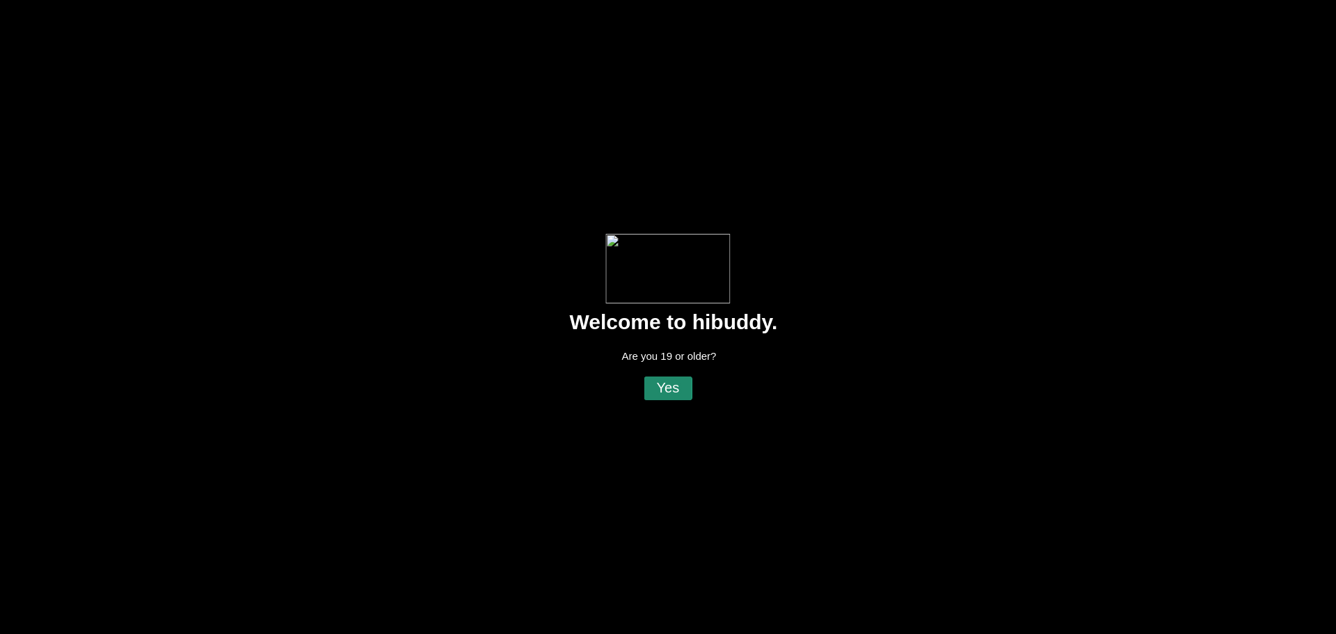
click at [674, 385] on flt-glass-pane at bounding box center [668, 317] width 1336 height 634
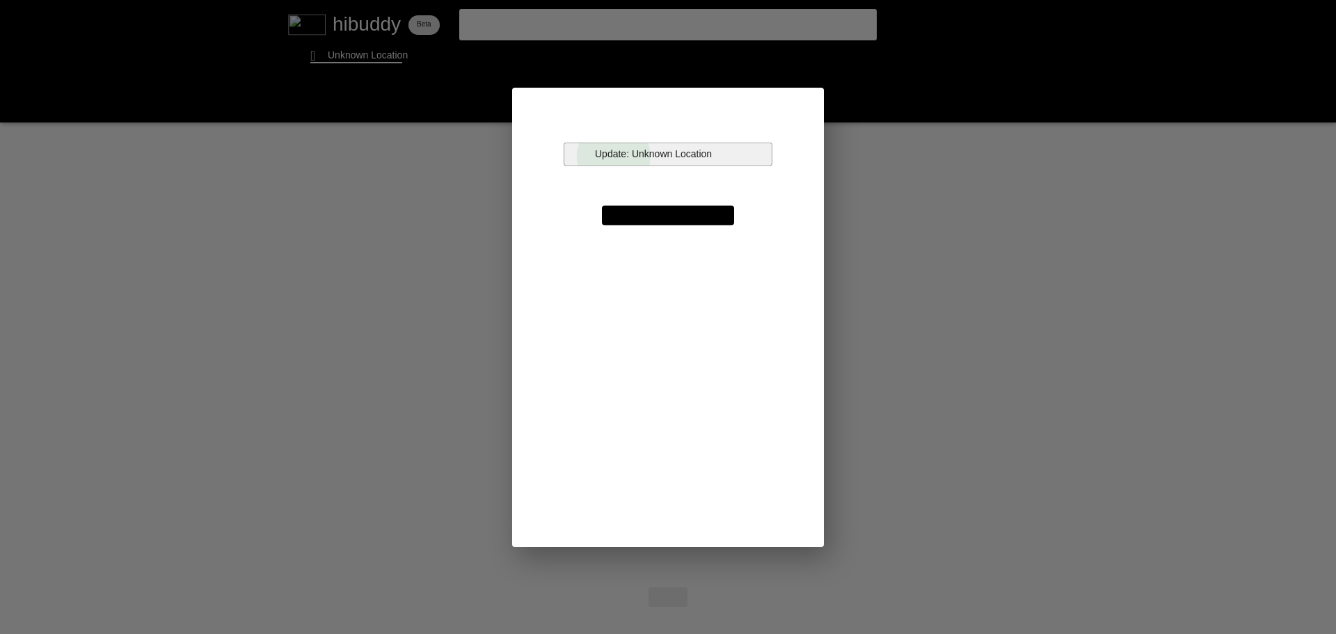
click at [610, 157] on flt-glass-pane at bounding box center [668, 317] width 1336 height 634
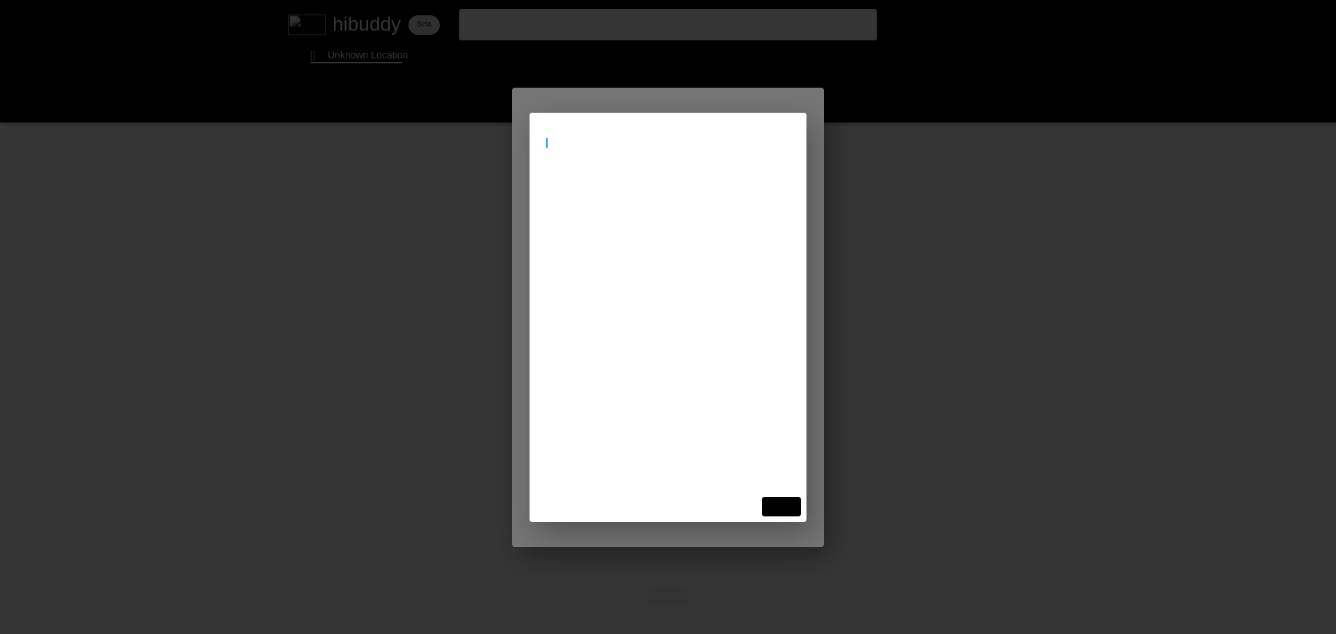
click at [545, 143] on flt-glass-pane at bounding box center [668, 317] width 1336 height 634
click at [553, 143] on flt-glass-pane at bounding box center [668, 317] width 1336 height 634
type input "K1V 9W6"
click at [781, 505] on flt-glass-pane at bounding box center [668, 317] width 1336 height 634
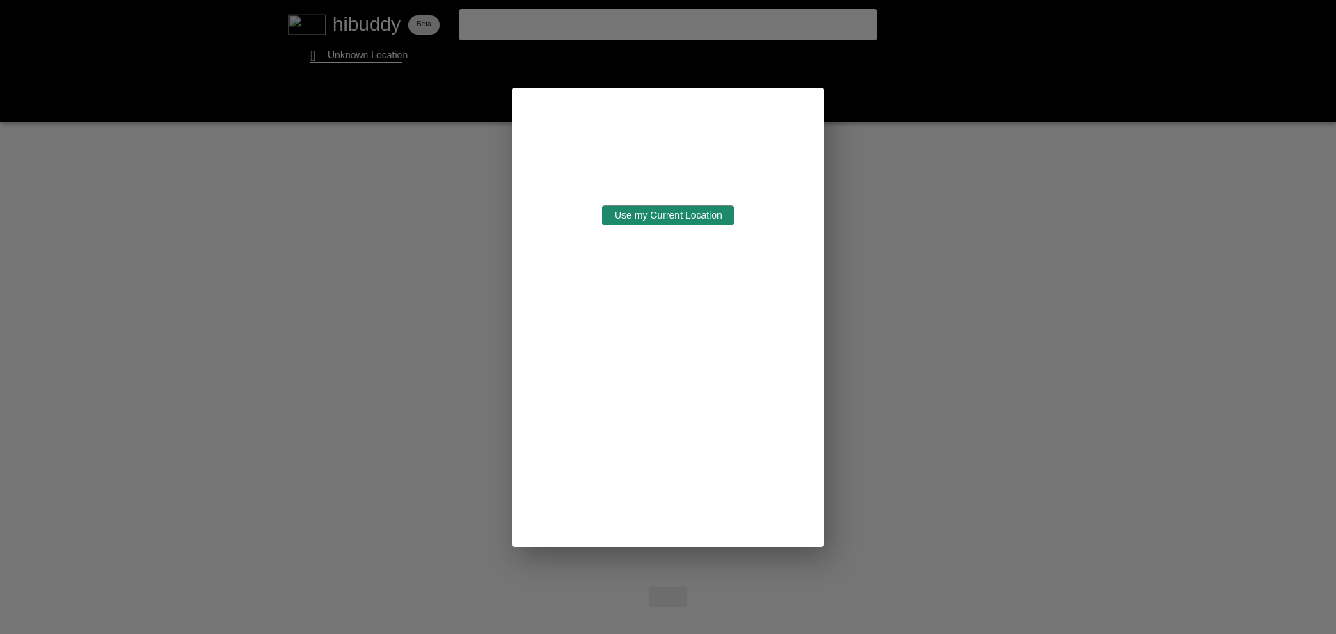
click at [652, 223] on flt-glass-pane at bounding box center [668, 317] width 1336 height 634
click at [894, 306] on flt-glass-pane at bounding box center [668, 317] width 1336 height 634
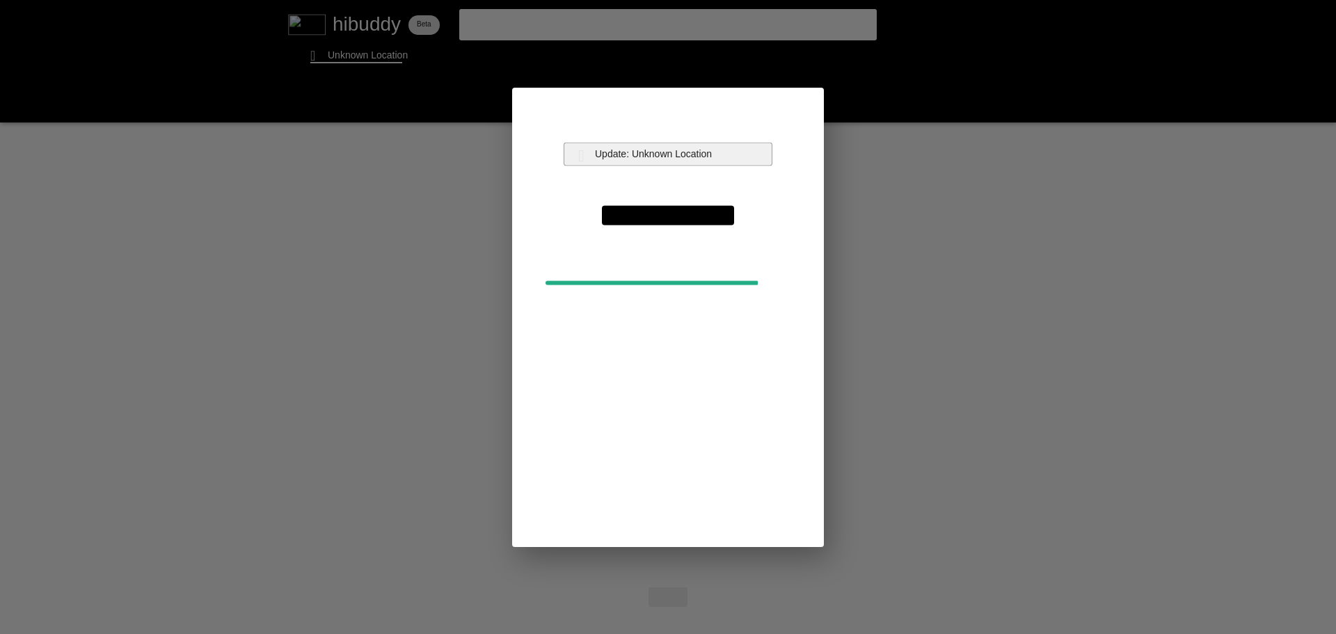
click at [622, 148] on flt-glass-pane at bounding box center [668, 317] width 1336 height 634
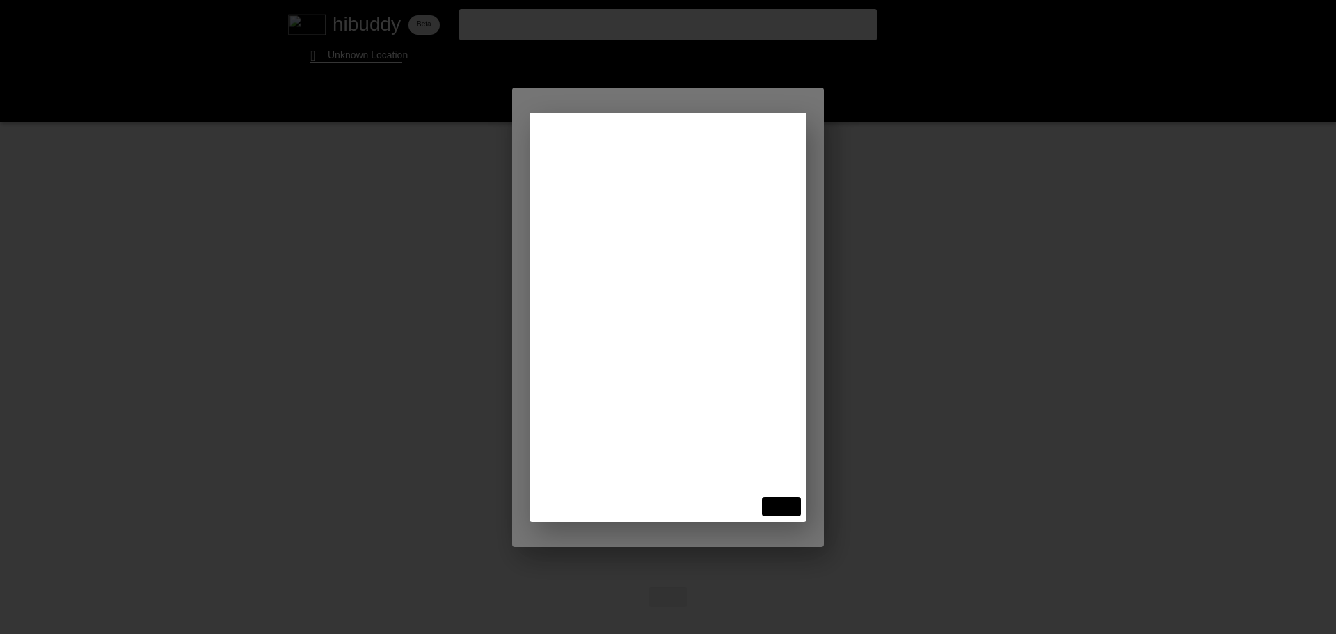
click at [613, 191] on flt-glass-pane at bounding box center [668, 317] width 1336 height 634
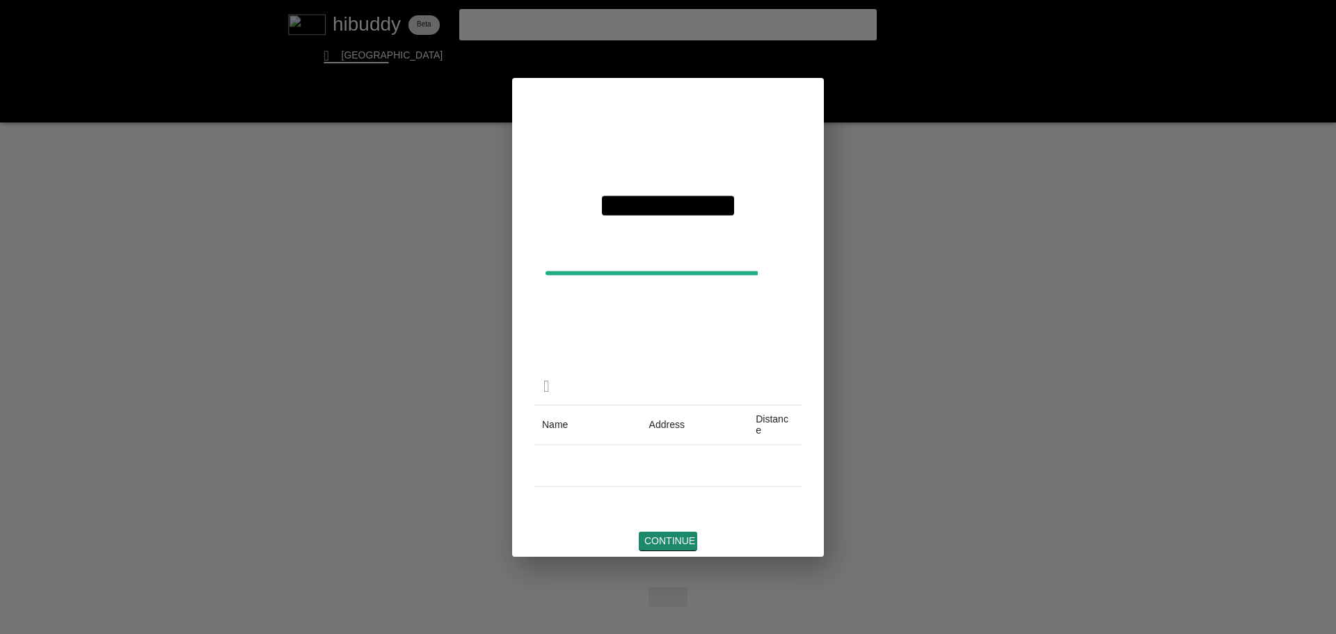
click at [670, 542] on flt-glass-pane at bounding box center [668, 317] width 1336 height 634
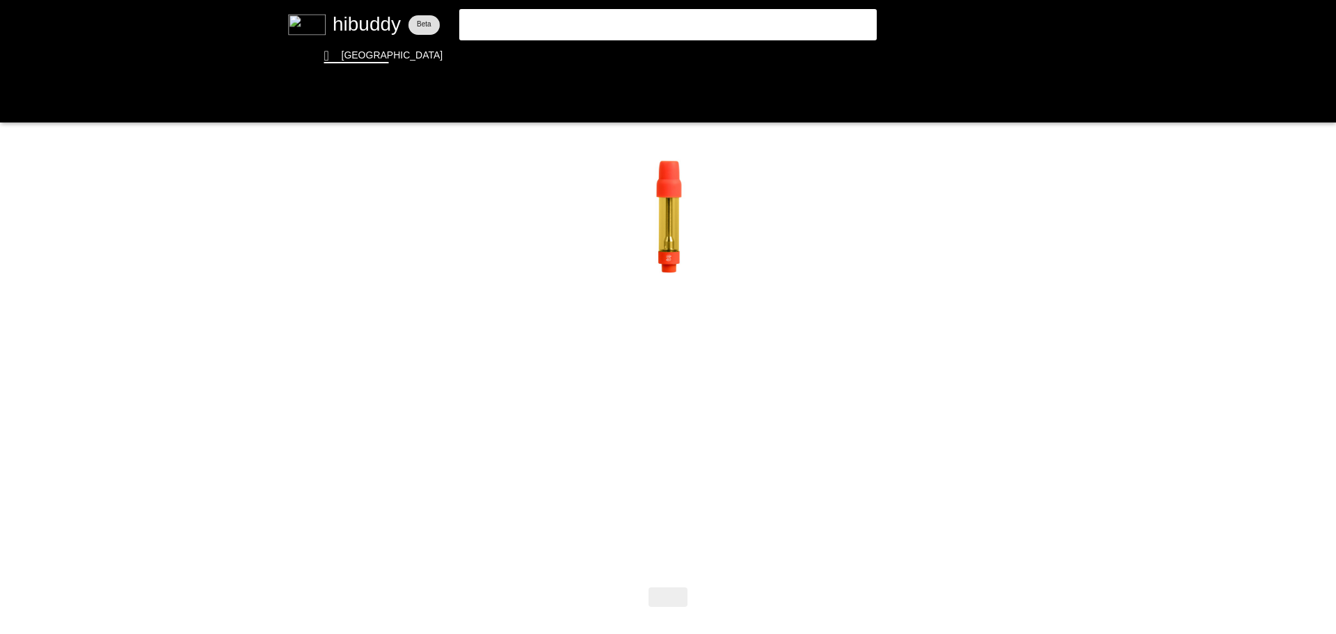
click at [553, 17] on flt-glass-pane at bounding box center [668, 317] width 1336 height 634
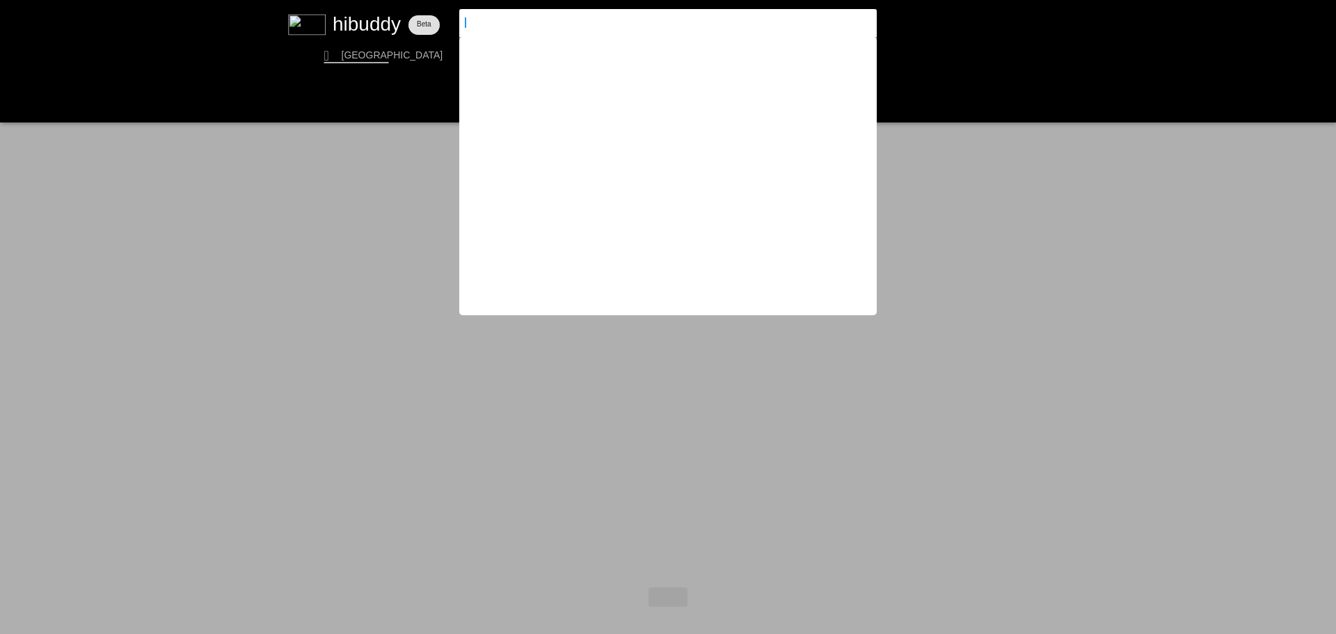
click at [1144, 214] on flt-glass-pane at bounding box center [668, 317] width 1336 height 634
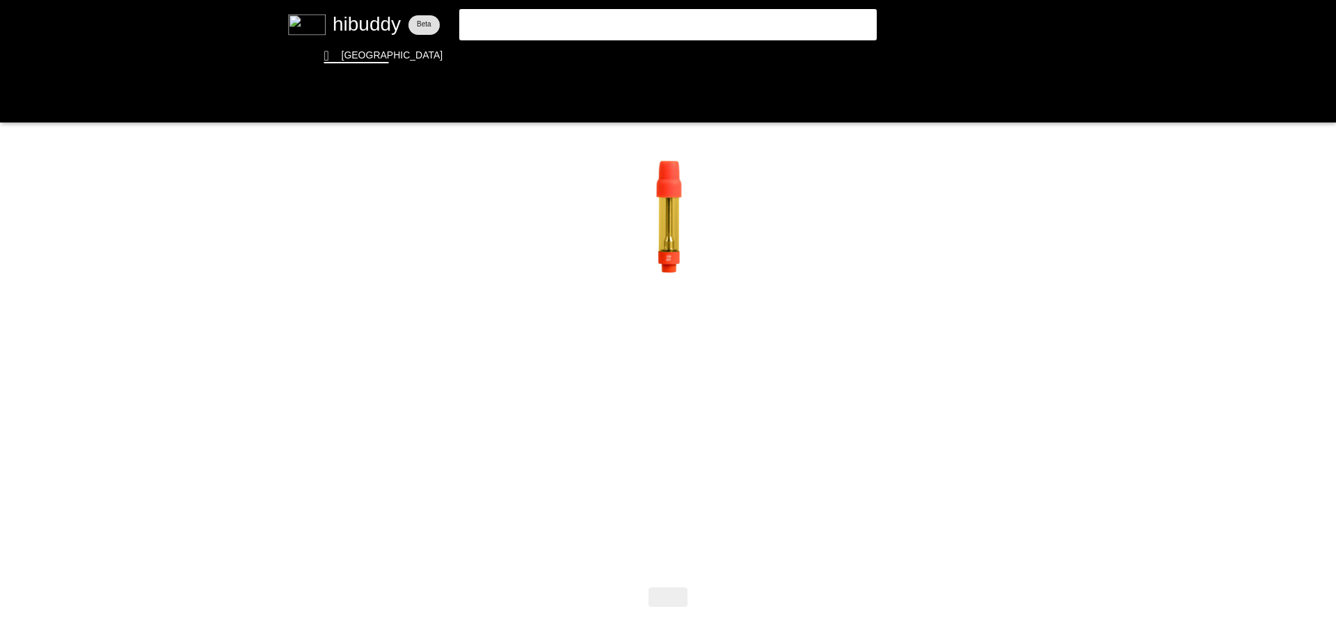
click at [502, 22] on flt-glass-pane at bounding box center [668, 317] width 1336 height 634
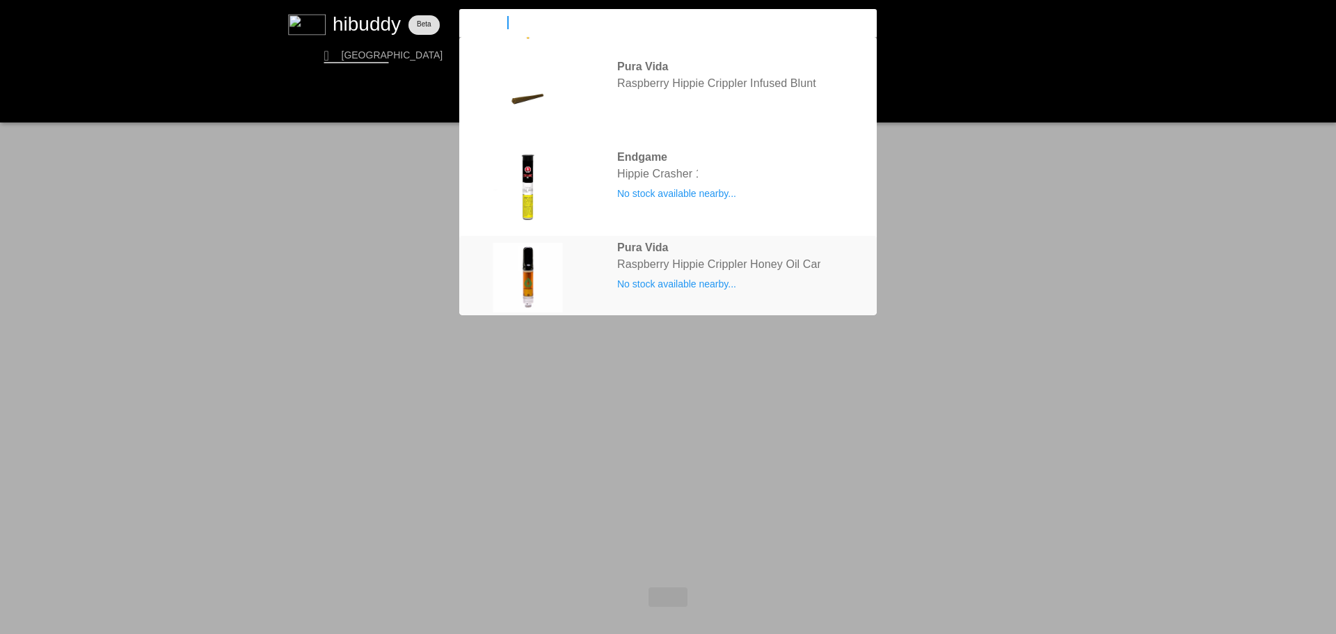
type input "hippie cr"
click at [681, 258] on flt-glass-pane at bounding box center [668, 317] width 1336 height 634
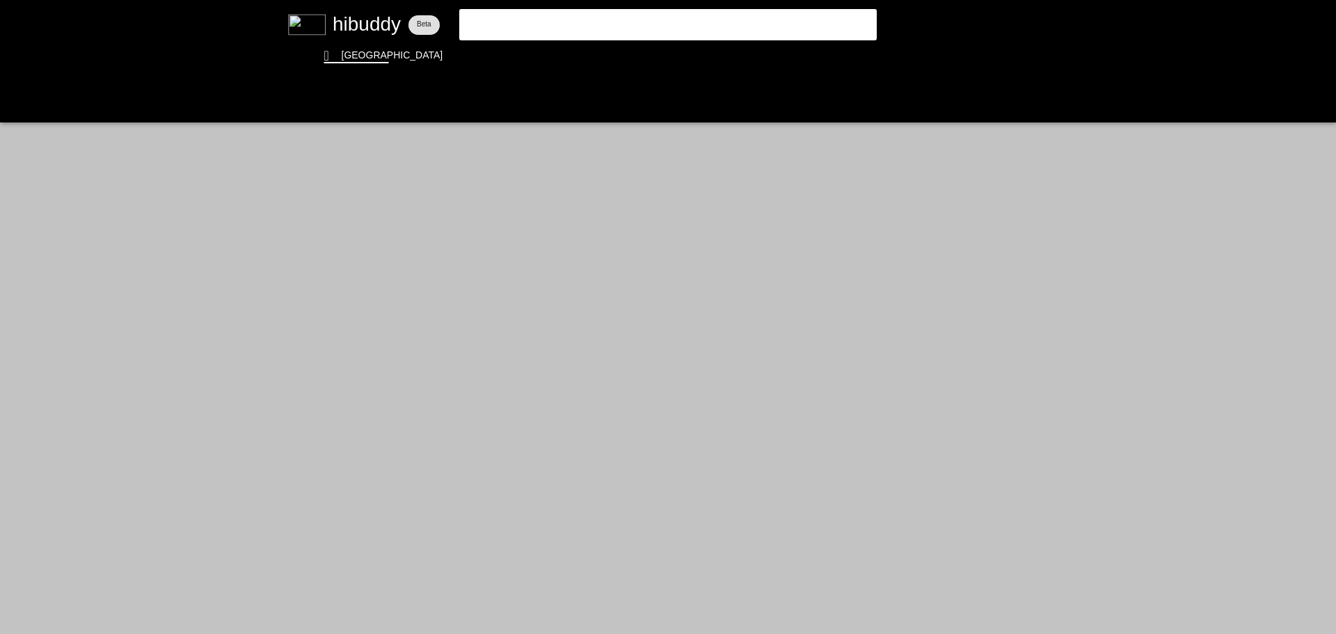
drag, startPoint x: 1192, startPoint y: 0, endPoint x: 498, endPoint y: 22, distance: 694.3
click at [498, 22] on flt-glass-pane at bounding box center [668, 317] width 1336 height 634
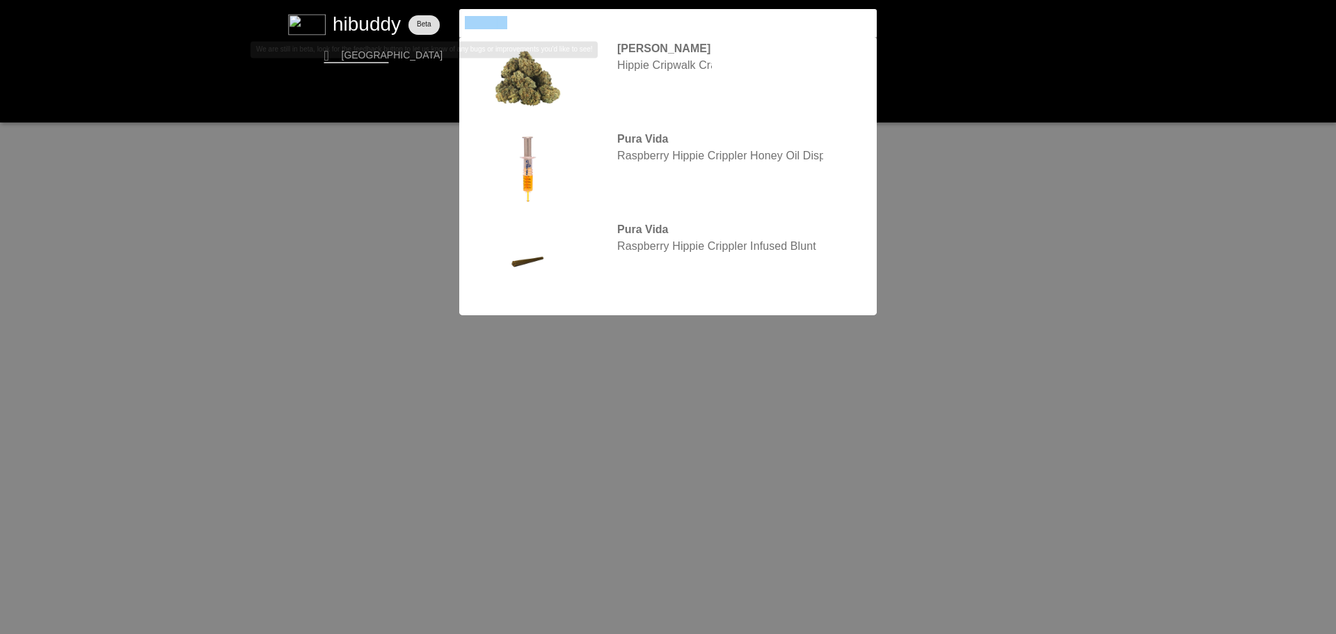
drag, startPoint x: 518, startPoint y: 21, endPoint x: 439, endPoint y: 19, distance: 78.7
click at [439, 19] on flt-glass-pane at bounding box center [668, 317] width 1336 height 634
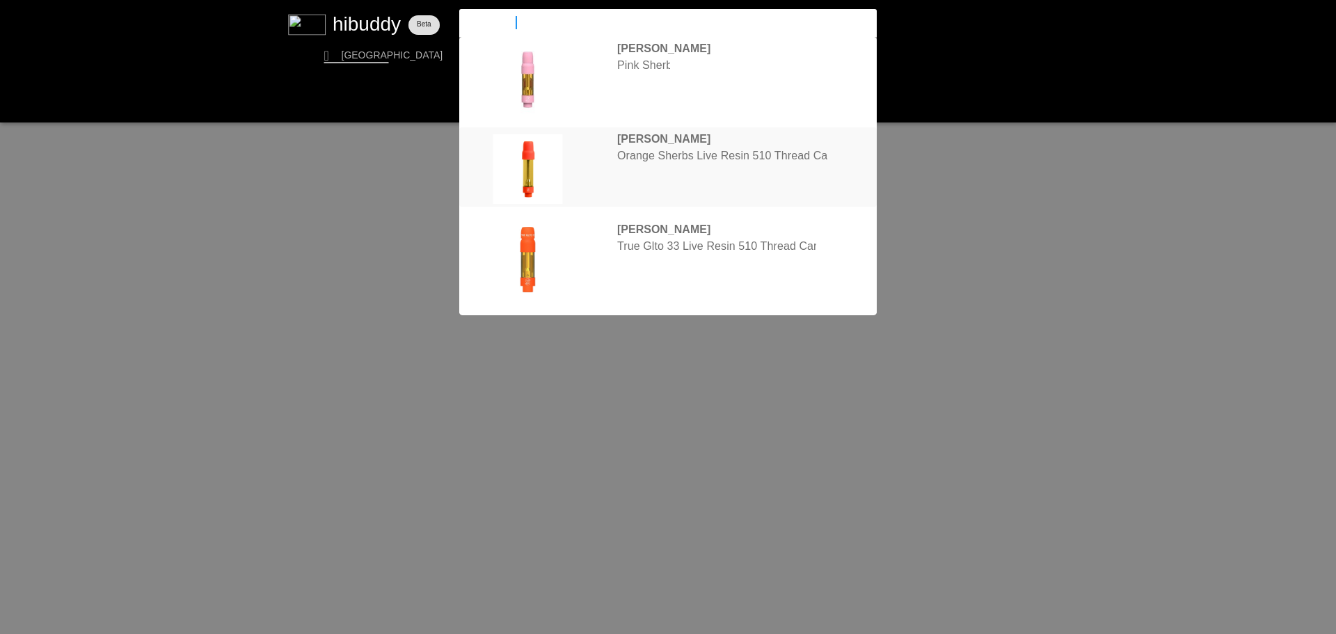
type input "[PERSON_NAME]"
click at [659, 165] on flt-glass-pane at bounding box center [668, 317] width 1336 height 634
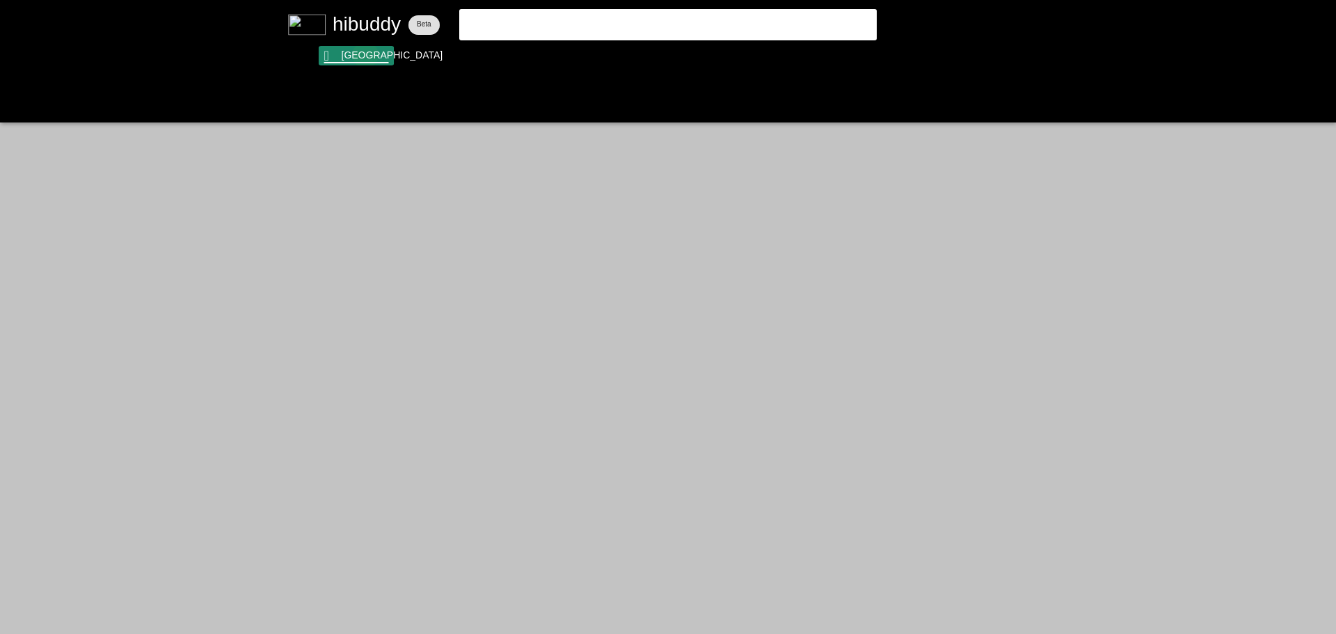
click at [366, 55] on flt-glass-pane at bounding box center [668, 317] width 1336 height 634
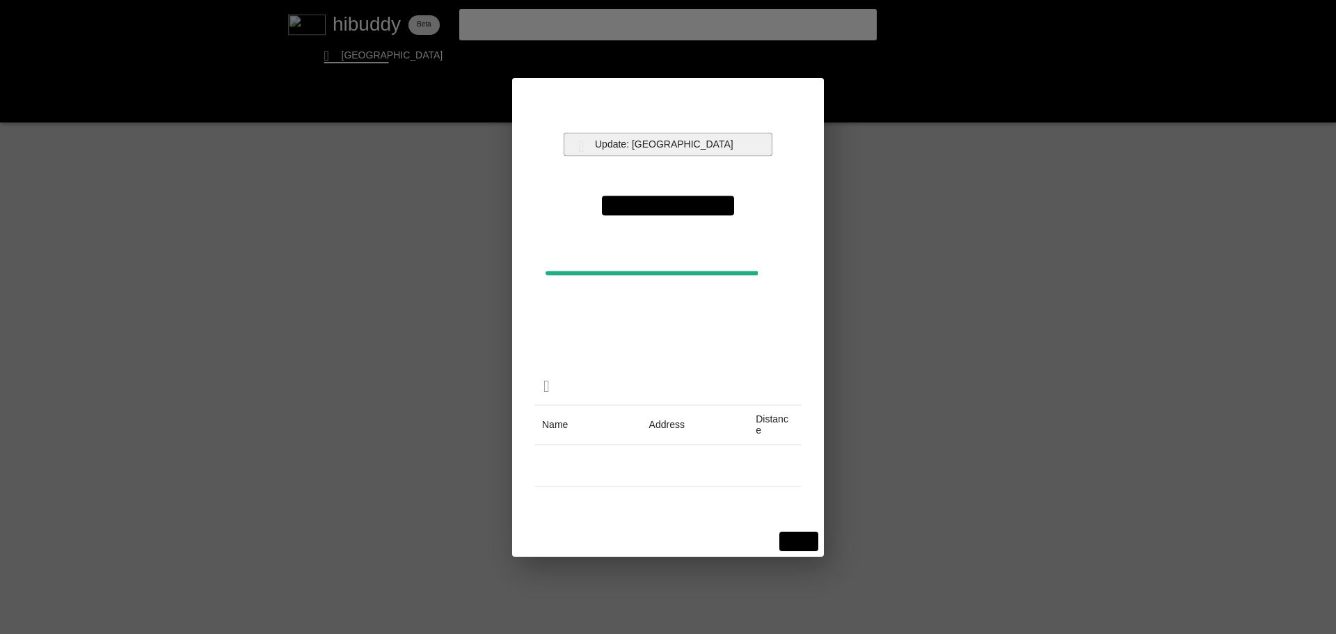
click at [695, 143] on flt-glass-pane at bounding box center [668, 317] width 1336 height 634
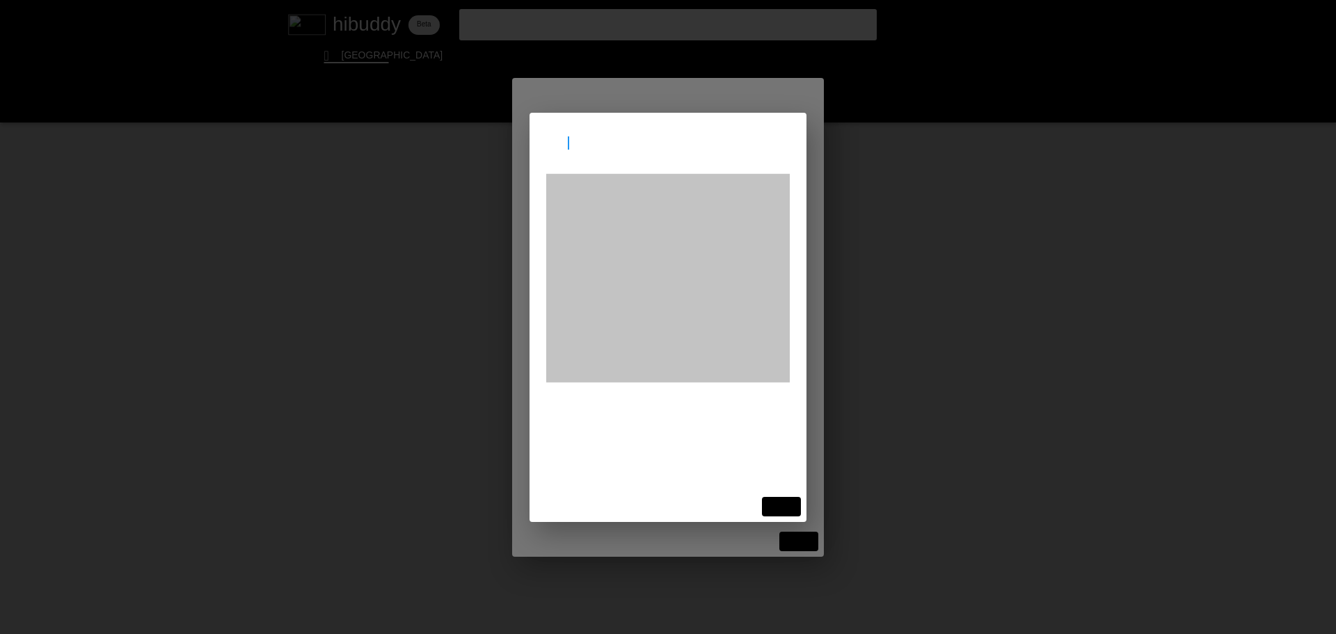
type input "C"
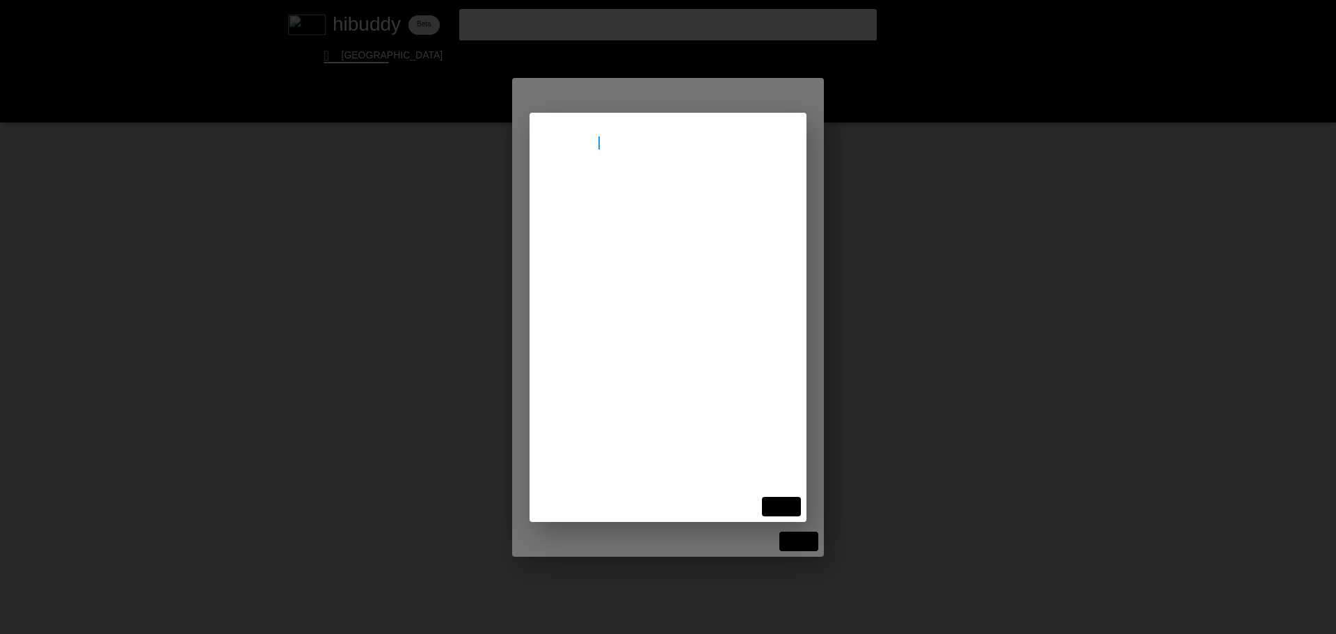
type input "Data Centre"
click at [631, 197] on flt-glass-pane at bounding box center [668, 317] width 1336 height 634
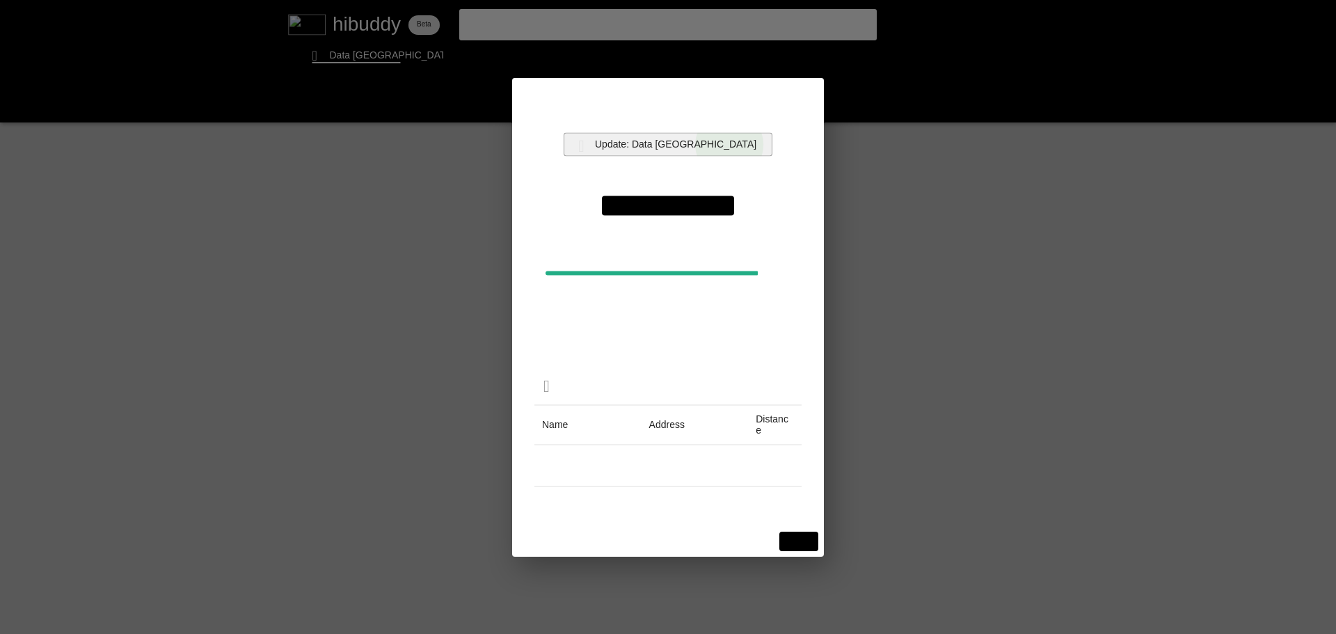
click at [732, 145] on flt-glass-pane at bounding box center [668, 317] width 1336 height 634
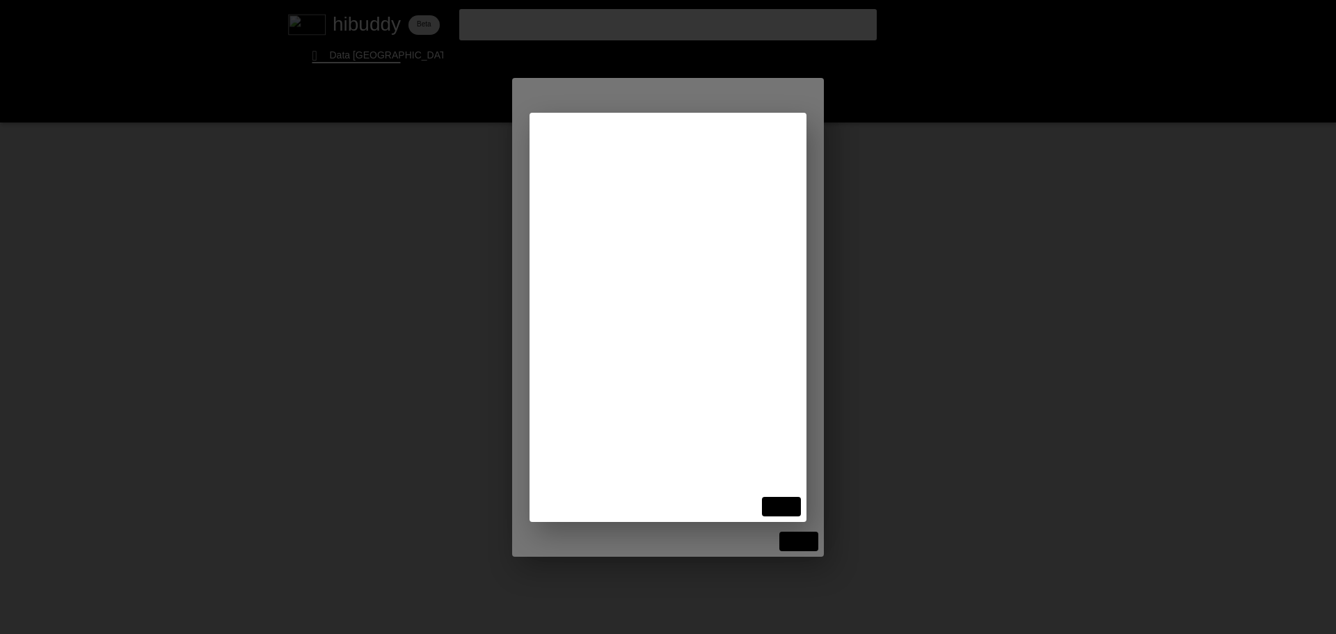
click at [777, 510] on flt-glass-pane at bounding box center [668, 317] width 1336 height 634
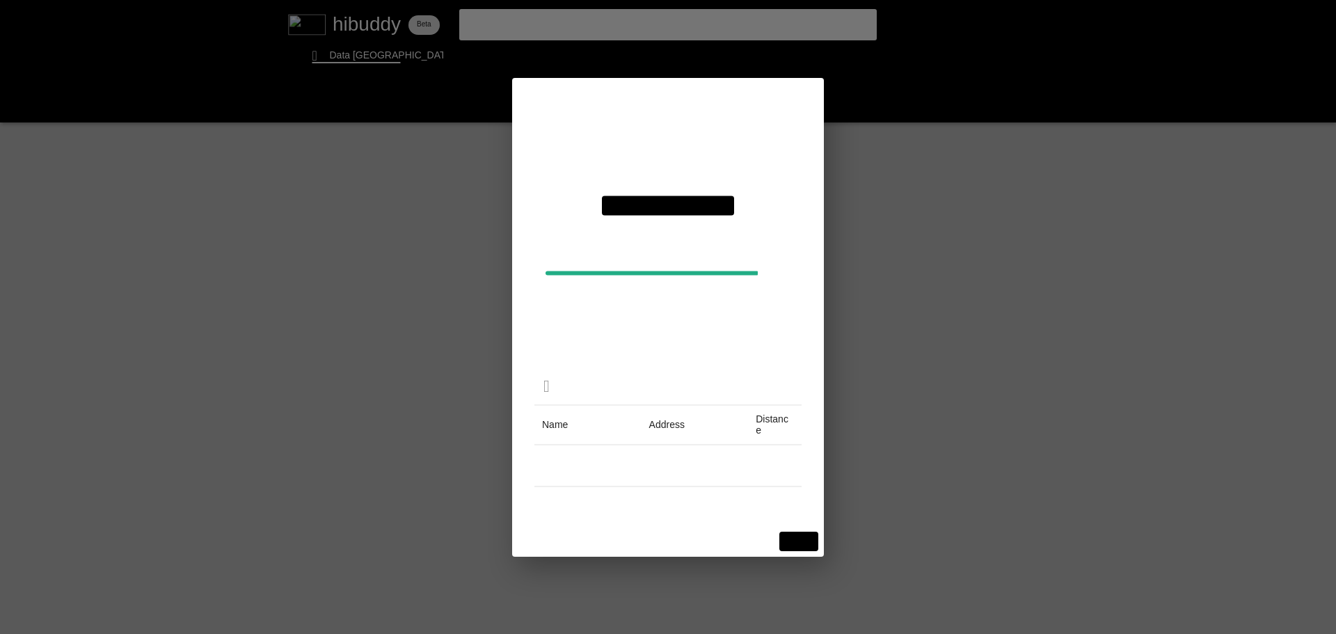
click at [963, 382] on flt-glass-pane at bounding box center [668, 317] width 1336 height 634
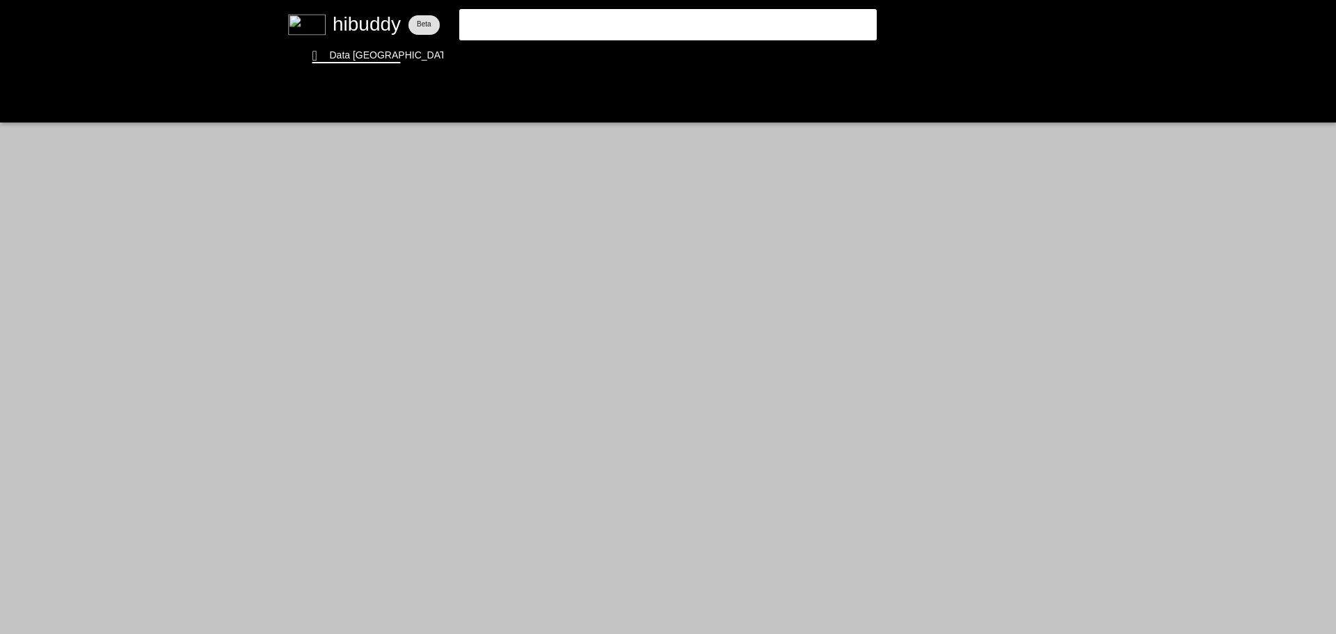
click at [546, 8] on flt-glass-pane at bounding box center [668, 317] width 1336 height 634
click at [547, 16] on flt-glass-pane at bounding box center [668, 317] width 1336 height 634
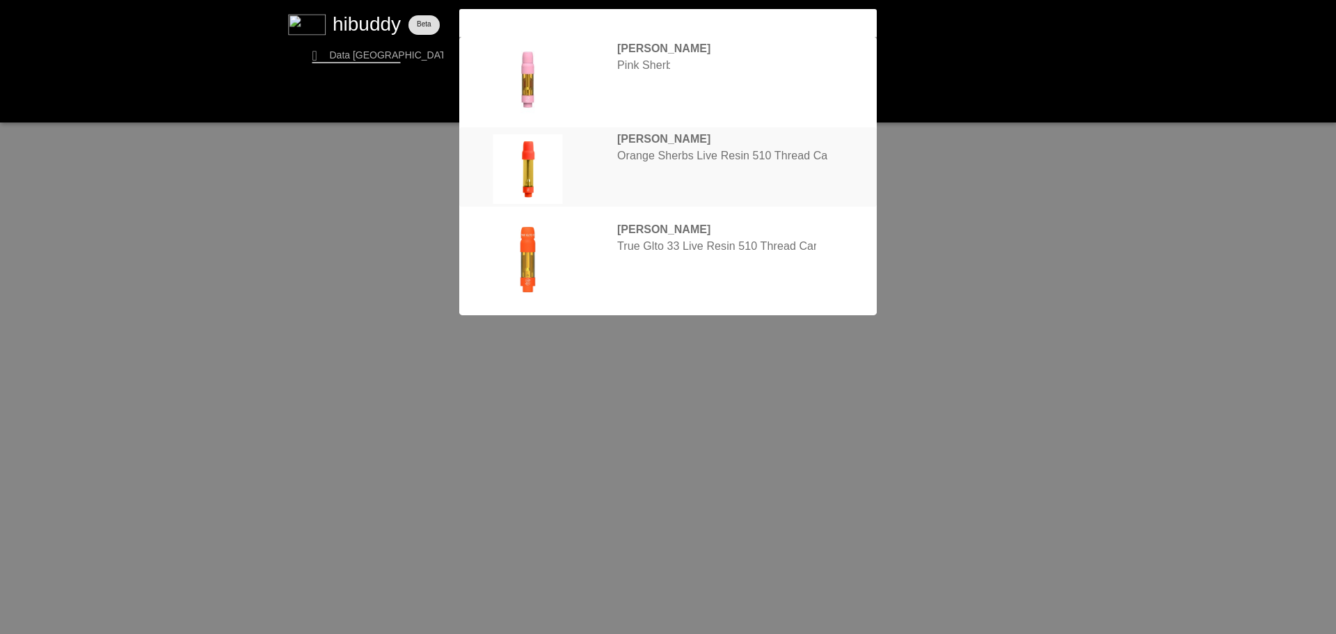
click at [655, 150] on flt-glass-pane at bounding box center [668, 317] width 1336 height 634
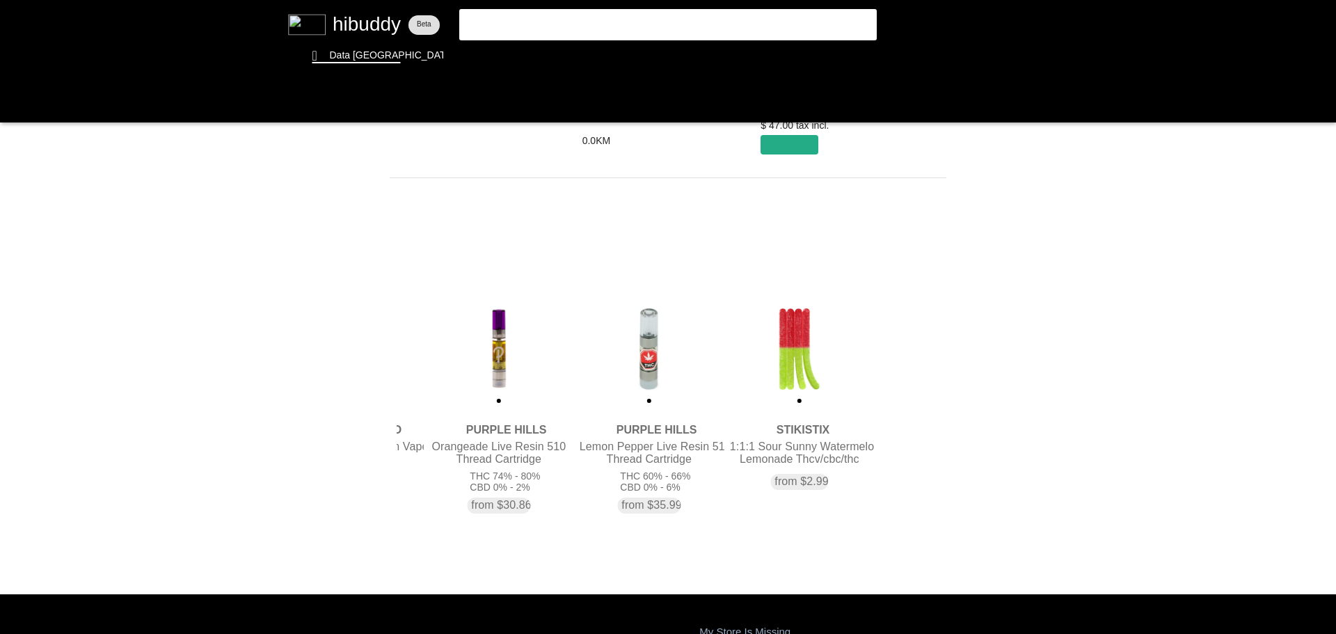
drag, startPoint x: 904, startPoint y: 361, endPoint x: 326, endPoint y: 370, distance: 578.5
click at [326, 370] on flt-glass-pane at bounding box center [668, 317] width 1336 height 634
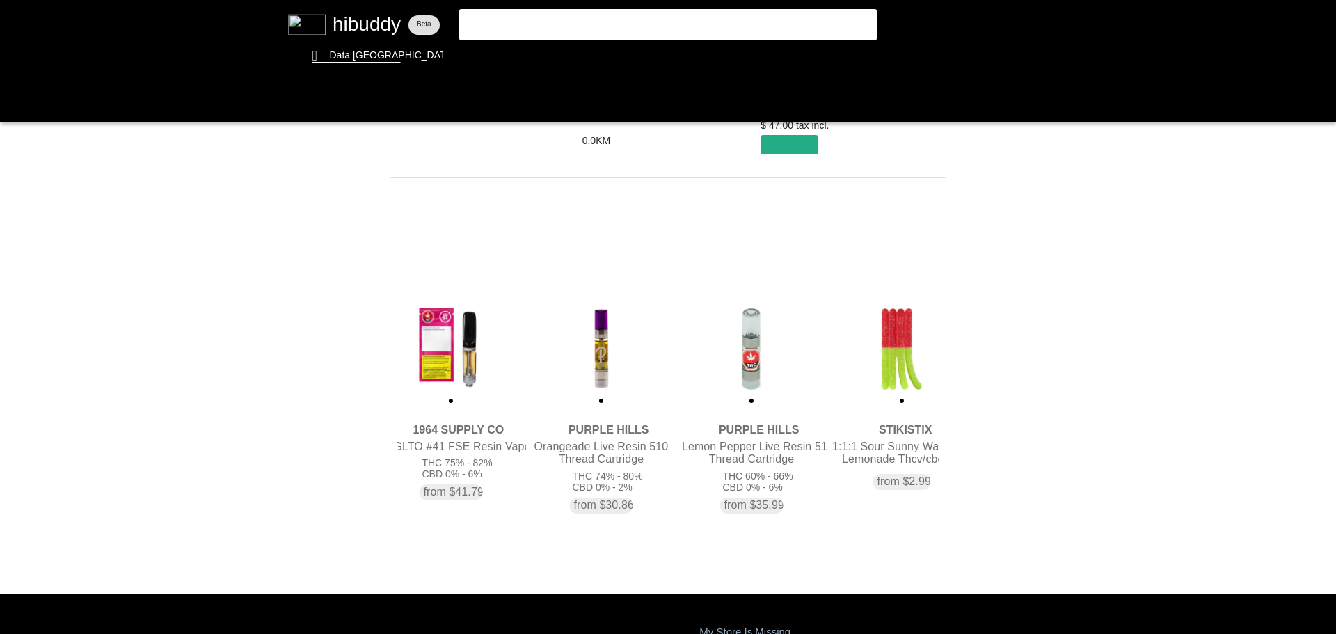
drag, startPoint x: 489, startPoint y: 379, endPoint x: 756, endPoint y: 407, distance: 268.7
click at [756, 407] on flt-glass-pane at bounding box center [668, 317] width 1336 height 634
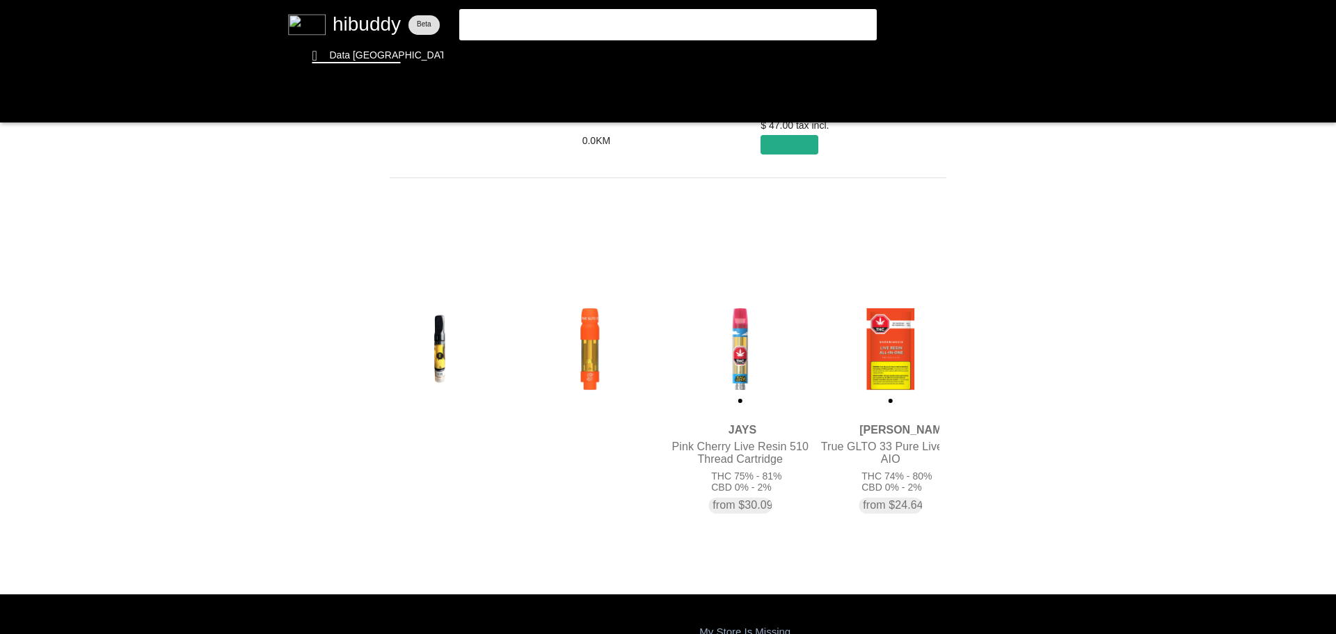
drag, startPoint x: 914, startPoint y: 344, endPoint x: 297, endPoint y: 331, distance: 616.9
click at [297, 331] on flt-glass-pane at bounding box center [668, 317] width 1336 height 634
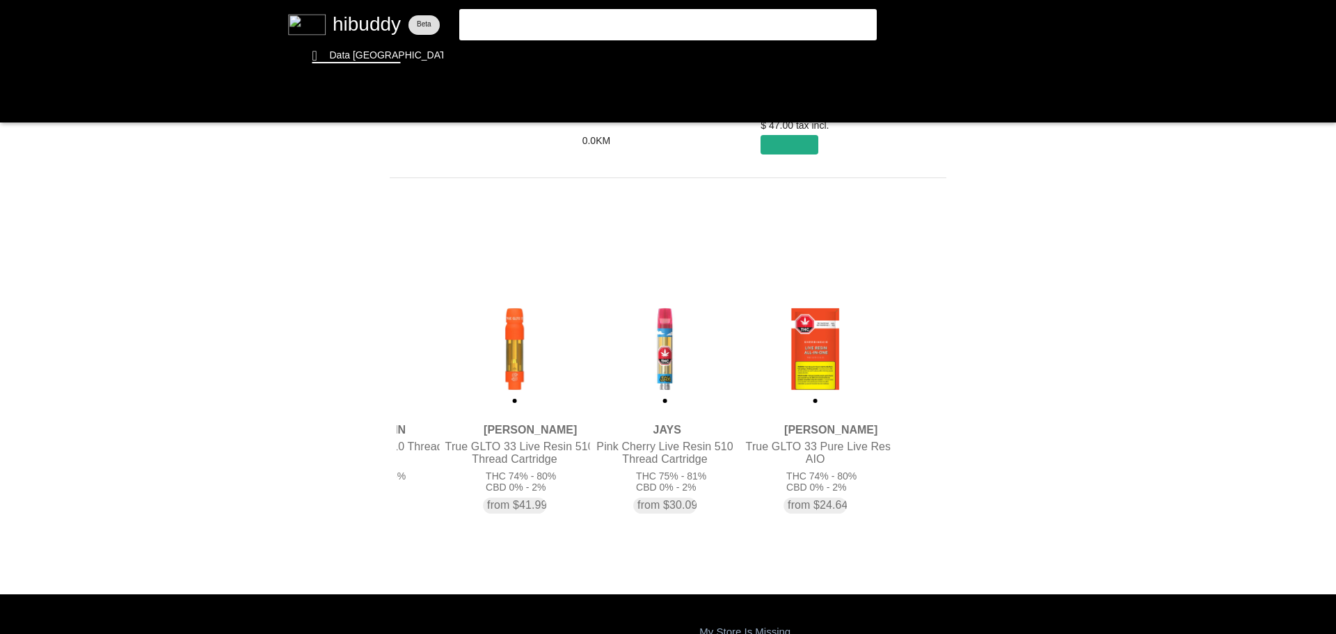
drag, startPoint x: 886, startPoint y: 369, endPoint x: 817, endPoint y: 374, distance: 69.8
click at [817, 374] on flt-glass-pane at bounding box center [668, 317] width 1336 height 634
click at [824, 360] on flt-glass-pane at bounding box center [668, 317] width 1336 height 634
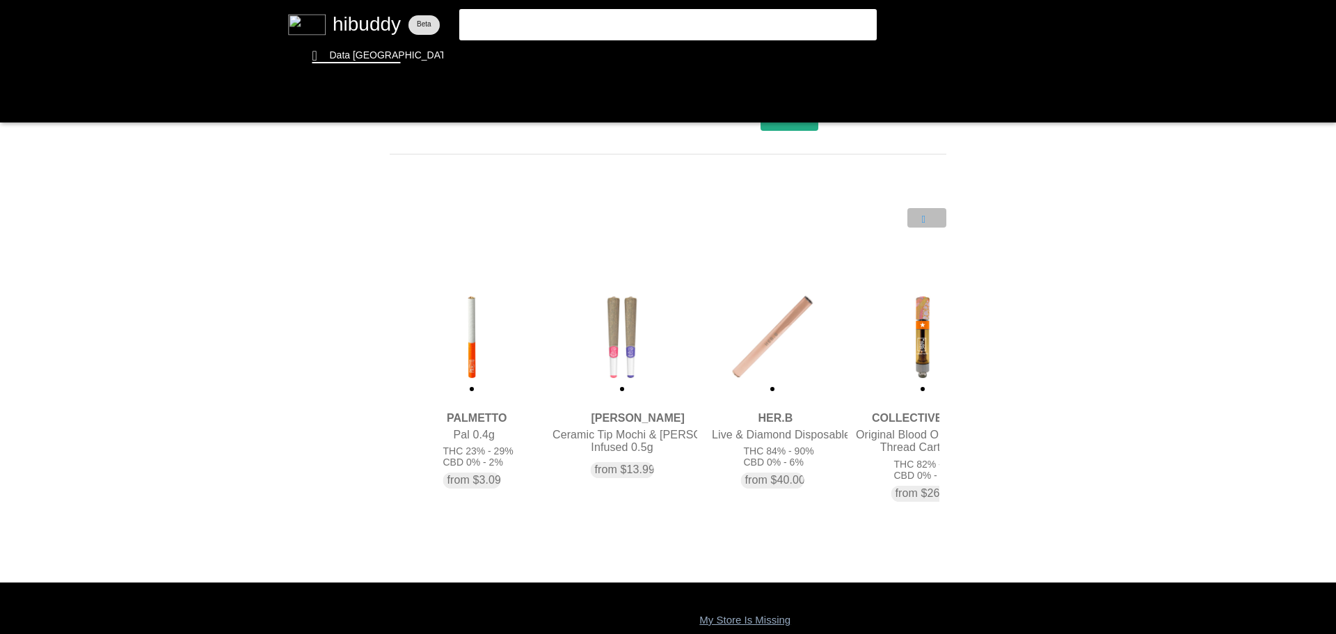
click at [927, 214] on flt-glass-pane at bounding box center [668, 317] width 1336 height 634
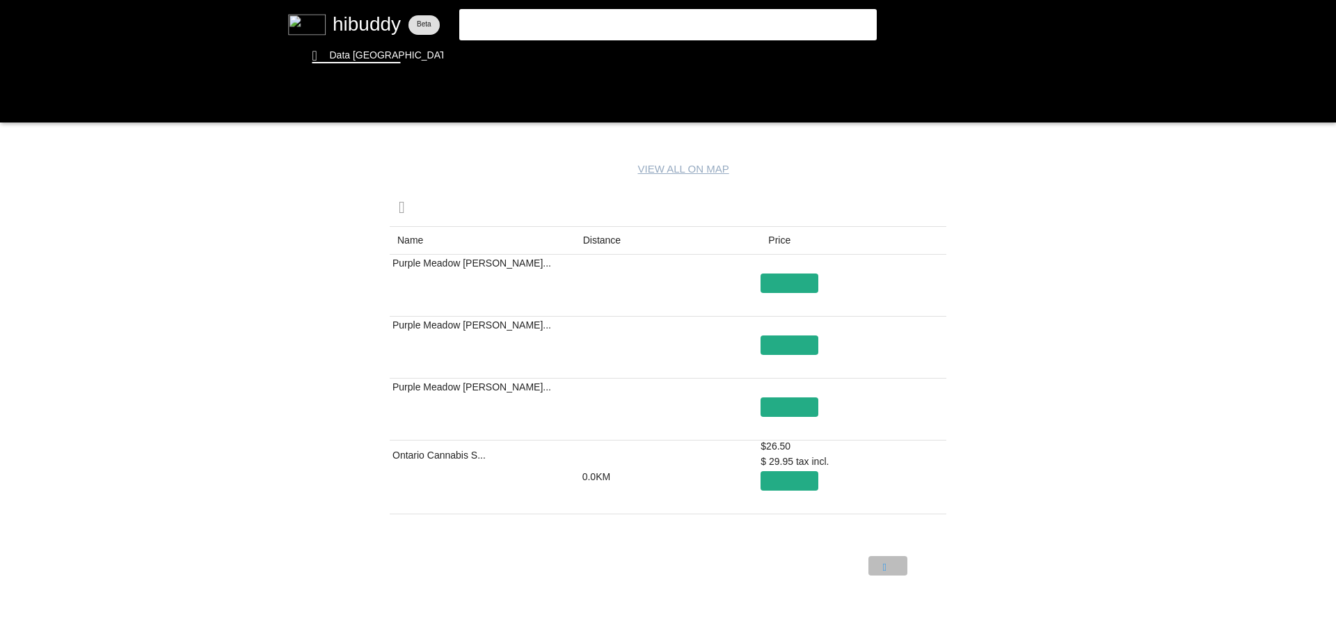
click at [884, 569] on flt-glass-pane at bounding box center [668, 317] width 1336 height 634
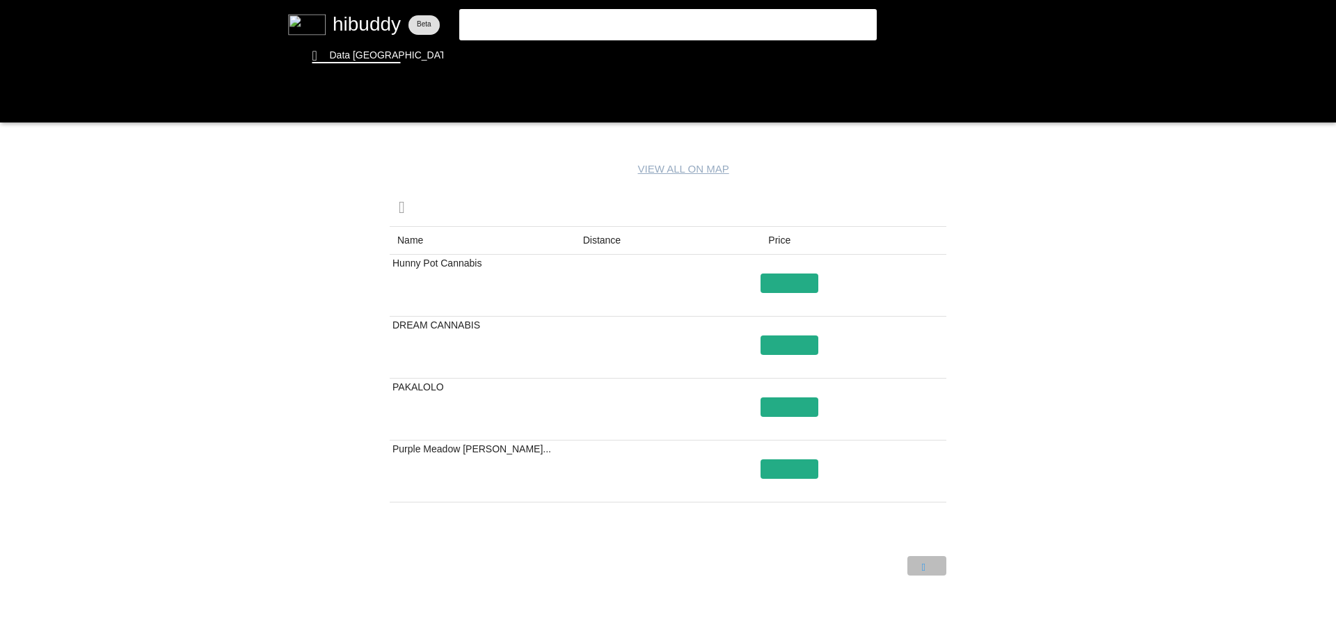
click at [932, 567] on flt-glass-pane at bounding box center [668, 317] width 1336 height 634
click at [929, 565] on flt-glass-pane at bounding box center [668, 317] width 1336 height 634
click at [928, 569] on flt-glass-pane at bounding box center [668, 317] width 1336 height 634
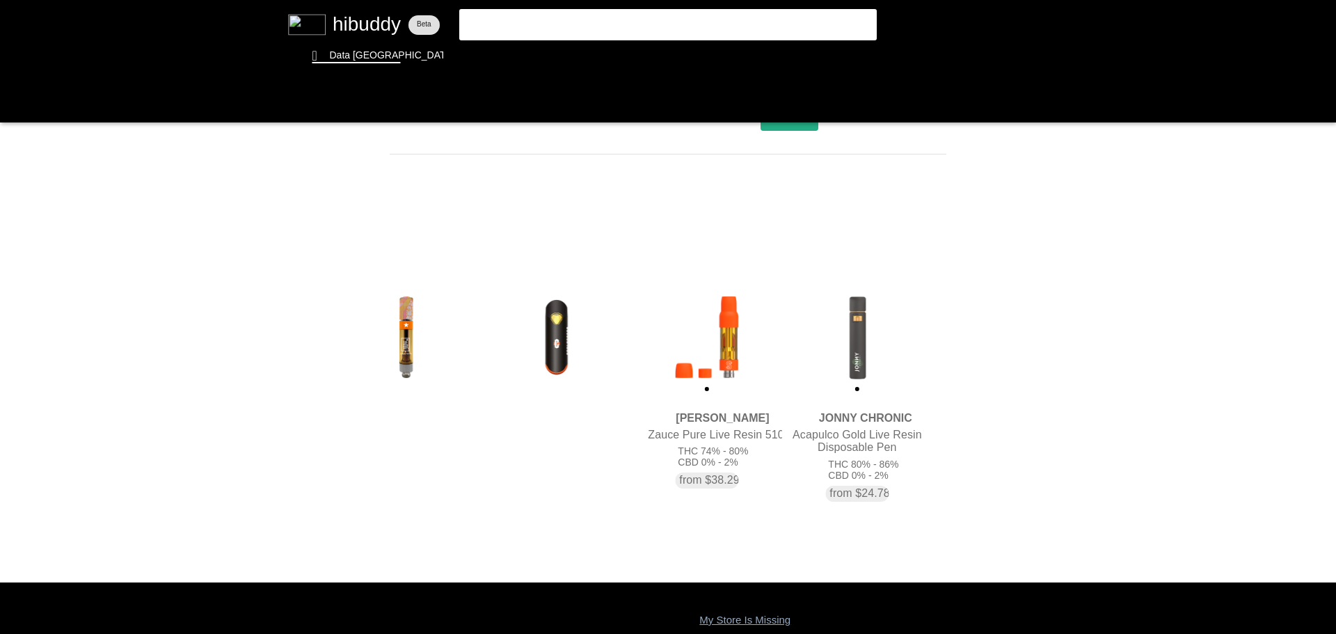
drag, startPoint x: 895, startPoint y: 454, endPoint x: 374, endPoint y: 465, distance: 520.8
click at [374, 465] on flt-glass-pane at bounding box center [668, 317] width 1336 height 634
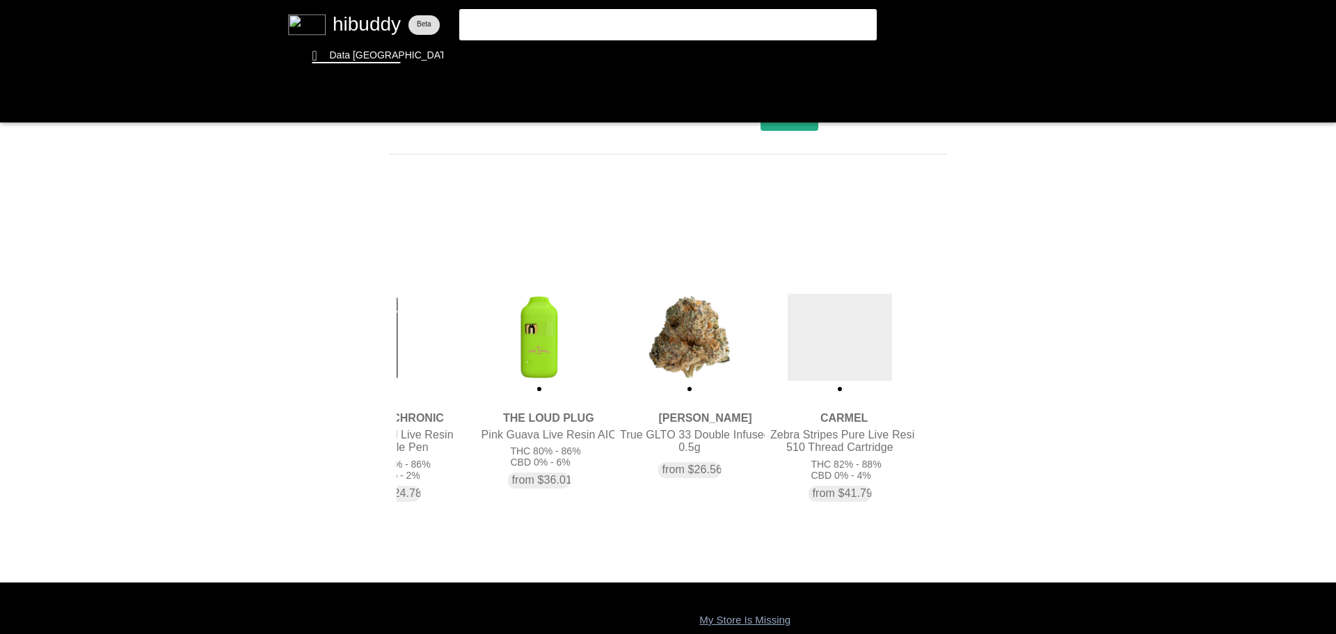
drag, startPoint x: 772, startPoint y: 450, endPoint x: 251, endPoint y: 448, distance: 521.4
click at [251, 448] on flt-glass-pane at bounding box center [668, 317] width 1336 height 634
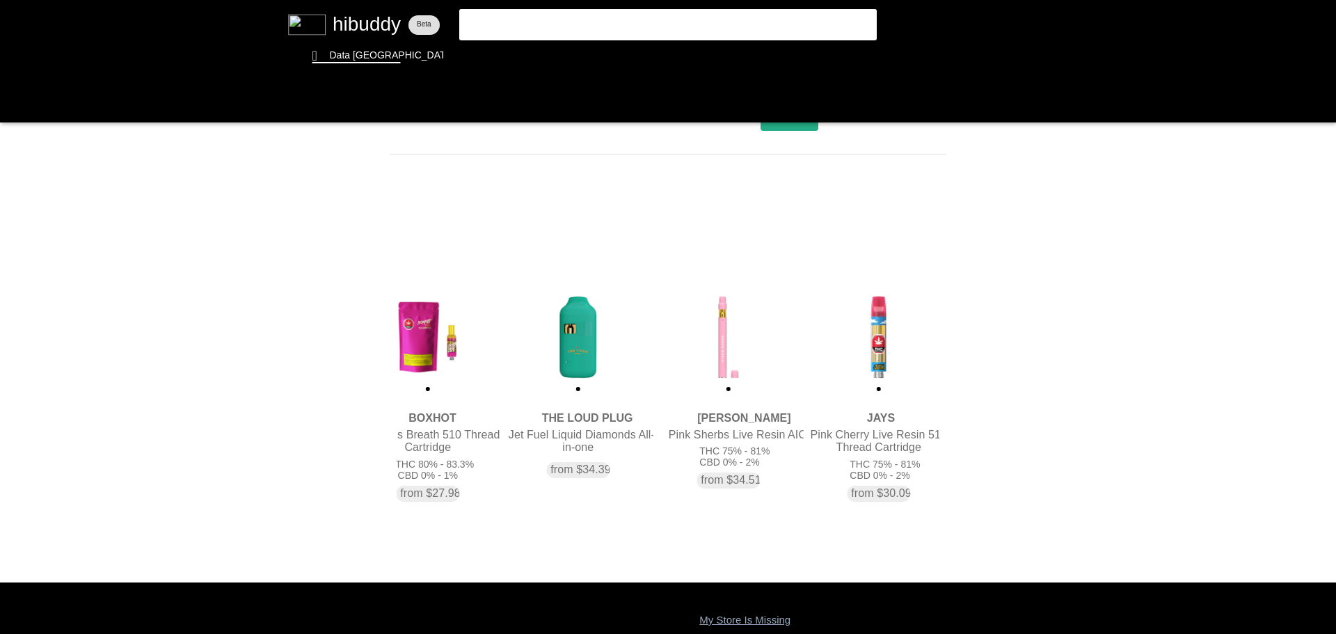
drag, startPoint x: 869, startPoint y: 445, endPoint x: 302, endPoint y: 429, distance: 566.8
click at [302, 429] on flt-glass-pane at bounding box center [668, 317] width 1336 height 634
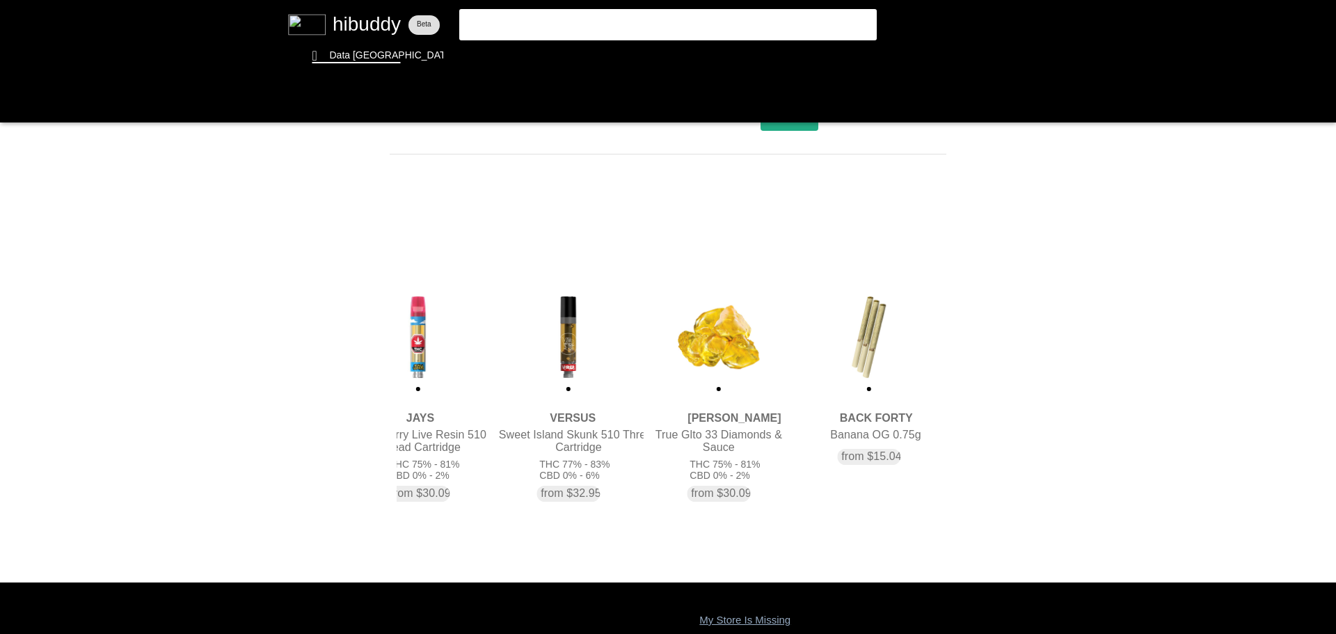
drag, startPoint x: 924, startPoint y: 369, endPoint x: 431, endPoint y: 412, distance: 494.7
click at [431, 412] on flt-glass-pane at bounding box center [668, 317] width 1336 height 634
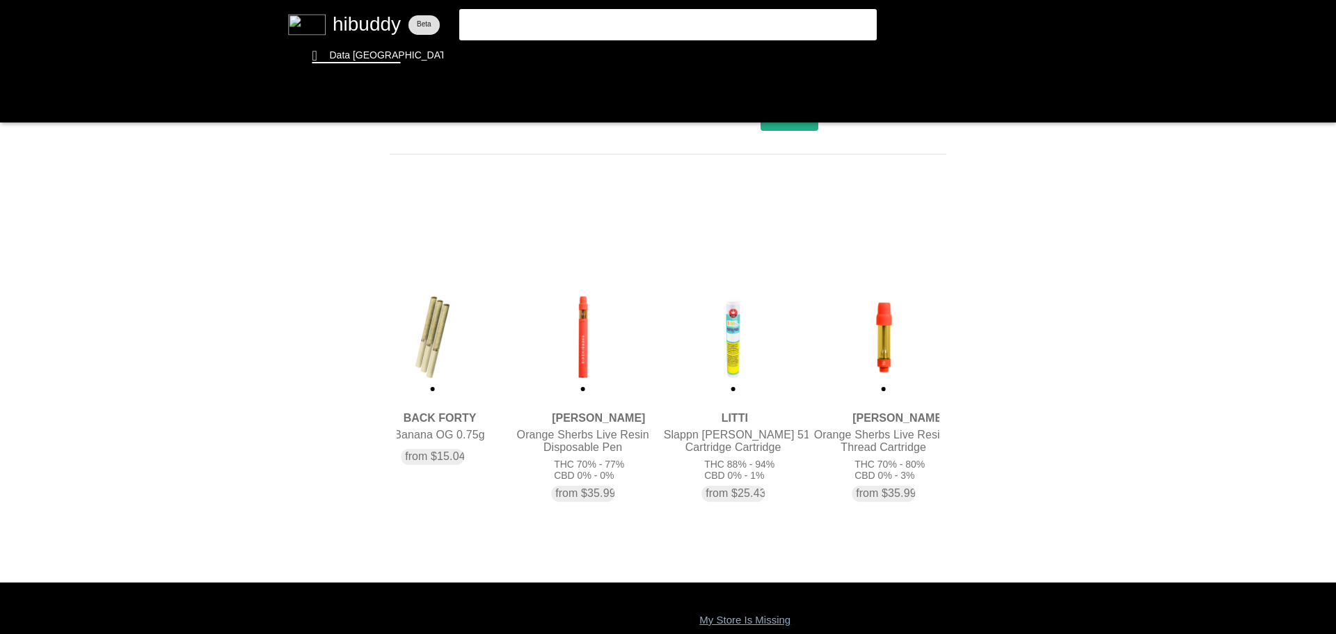
drag, startPoint x: 851, startPoint y: 433, endPoint x: 409, endPoint y: 423, distance: 441.4
click at [409, 423] on flt-glass-pane at bounding box center [668, 317] width 1336 height 634
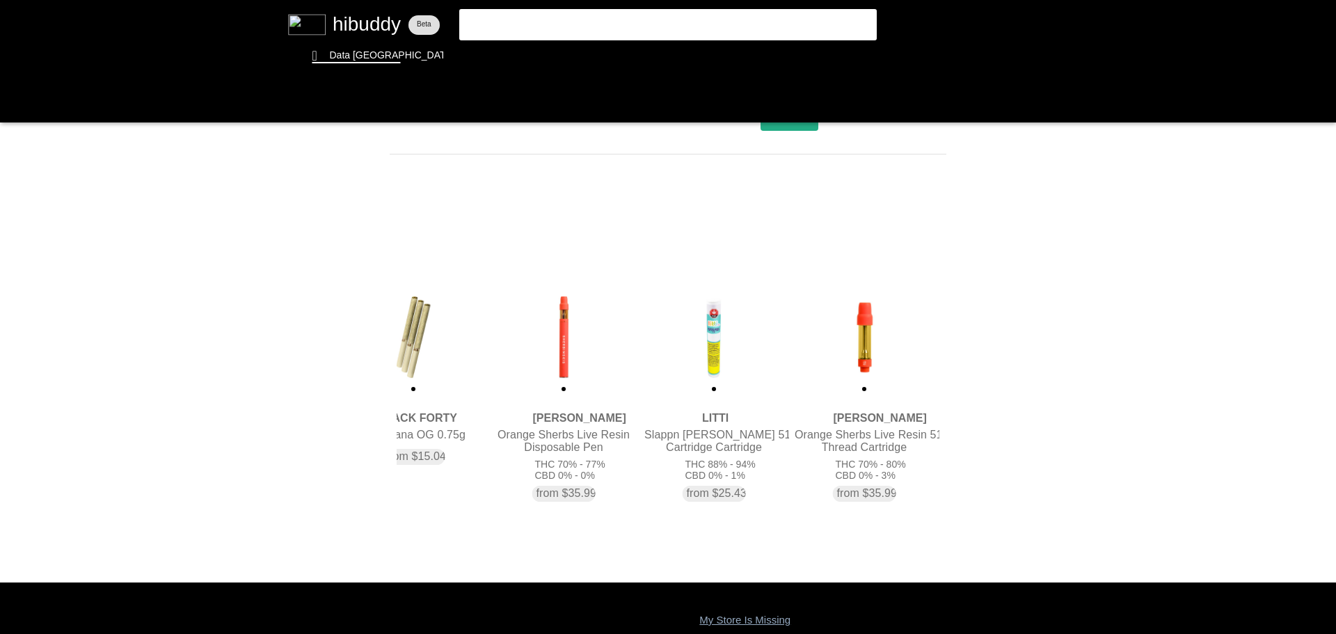
click at [568, 443] on flt-glass-pane at bounding box center [668, 317] width 1336 height 634
